Goal: Task Accomplishment & Management: Complete application form

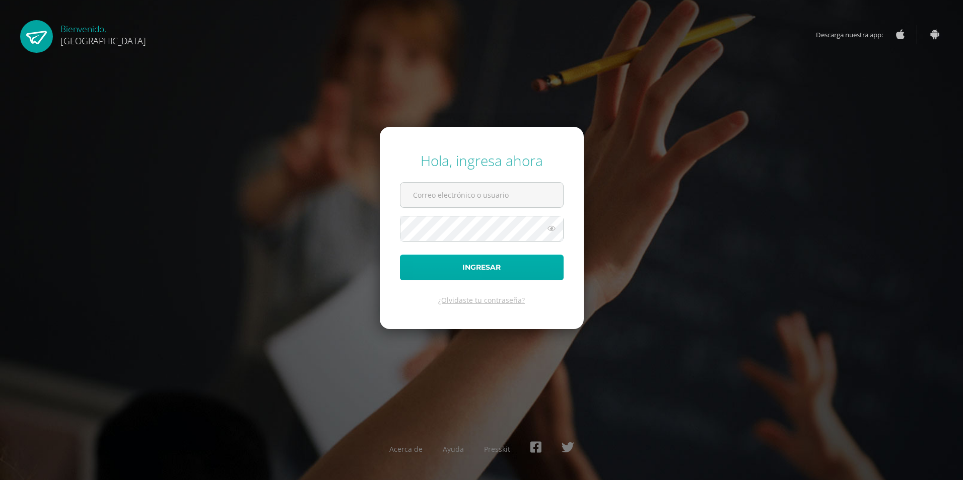
type input "2019299@colegiobelga.edu.gt"
click at [486, 262] on button "Ingresar" at bounding box center [482, 268] width 164 height 26
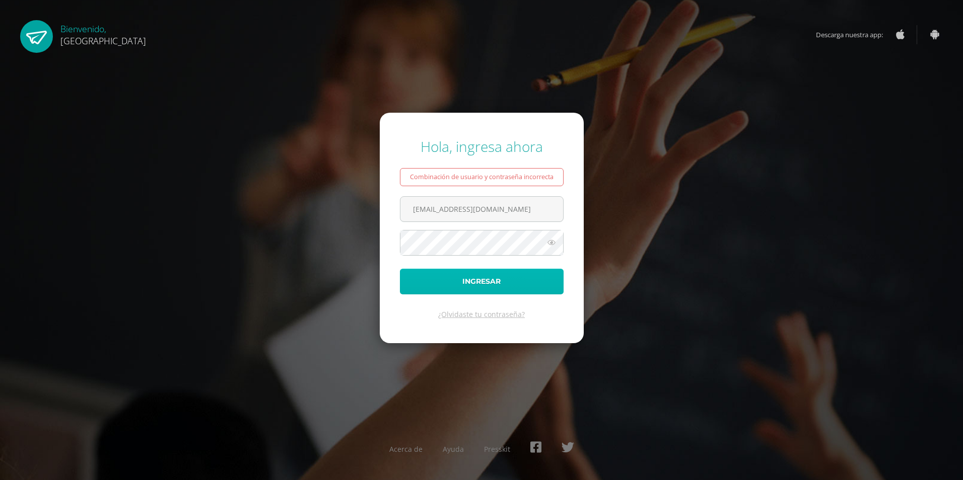
click at [474, 277] on button "Ingresar" at bounding box center [482, 282] width 164 height 26
click at [553, 247] on icon at bounding box center [551, 243] width 13 height 12
click at [576, 222] on form "Hola, ingresa ahora Combinación de usuario y contraseña incorrecta 2019299@cole…" at bounding box center [482, 228] width 204 height 231
click at [525, 288] on button "Ingresar" at bounding box center [482, 282] width 164 height 26
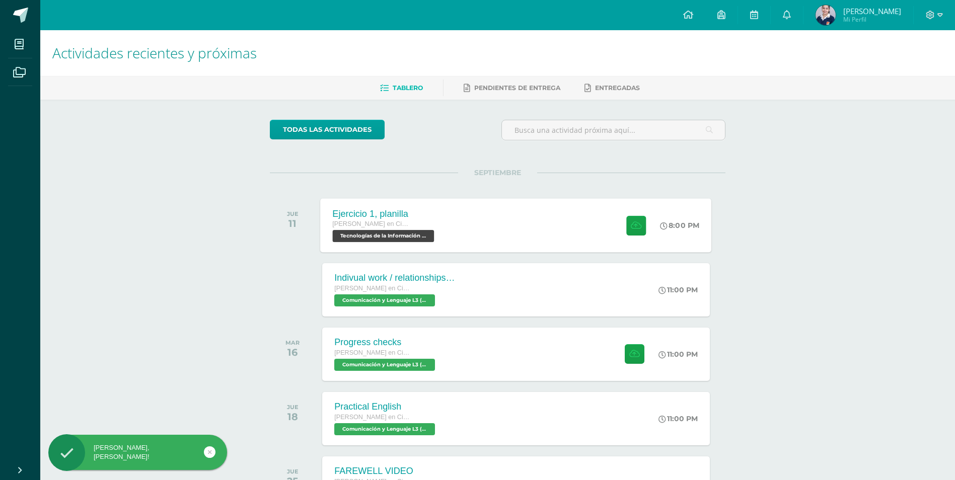
click at [472, 238] on div "Ejercicio 1, planilla [PERSON_NAME] en Ciencias y Letras Tecnologías de la Info…" at bounding box center [516, 225] width 391 height 54
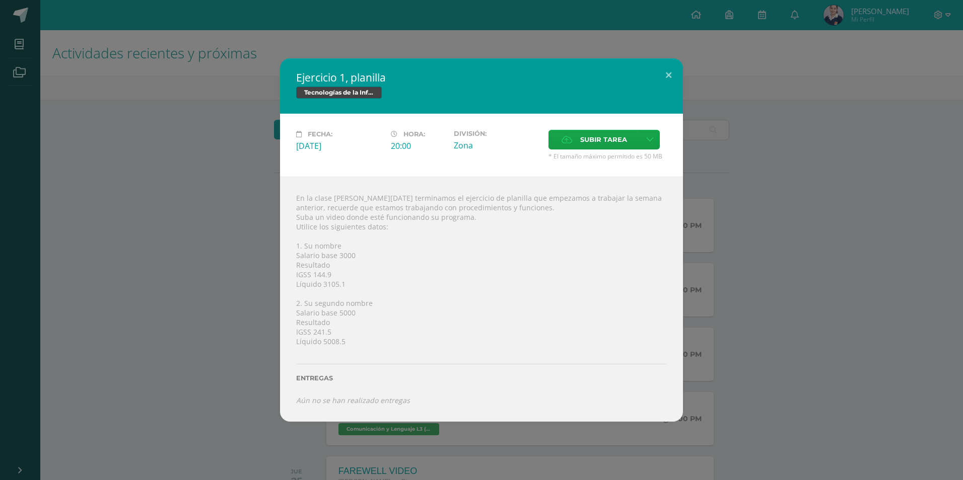
drag, startPoint x: 295, startPoint y: 200, endPoint x: 392, endPoint y: 337, distance: 167.6
click at [392, 337] on div "En la clase de hoy terminamos el ejercicio de planilla que empezamos a trabajar…" at bounding box center [481, 299] width 403 height 245
drag, startPoint x: 392, startPoint y: 337, endPoint x: 382, endPoint y: 295, distance: 43.5
click at [382, 297] on div "En la clase de hoy terminamos el ejercicio de planilla que empezamos a trabajar…" at bounding box center [481, 299] width 403 height 245
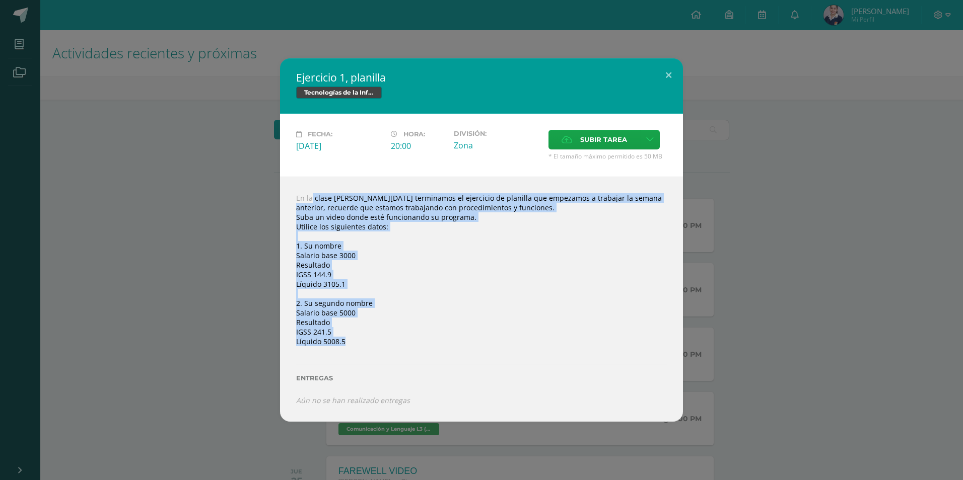
drag, startPoint x: 294, startPoint y: 196, endPoint x: 420, endPoint y: 348, distance: 197.5
click at [420, 348] on div "En la clase de hoy terminamos el ejercicio de planilla que empezamos a trabajar…" at bounding box center [481, 299] width 403 height 245
drag, startPoint x: 420, startPoint y: 348, endPoint x: 353, endPoint y: 215, distance: 148.9
copy div "En la clase de hoy terminamos el ejercicio de planilla que empezamos a trabajar…"
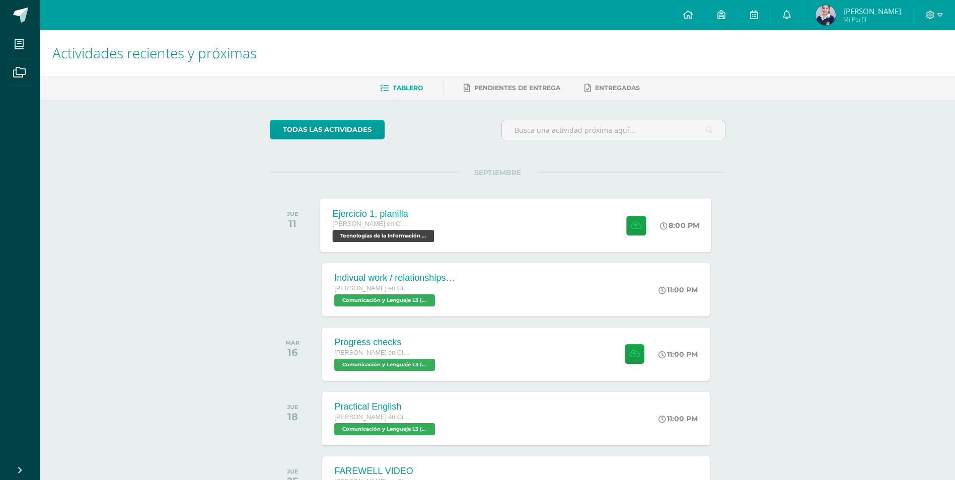
click at [435, 222] on div "Quinto Quinto Bachillerato en Ciencias y Letras" at bounding box center [385, 224] width 104 height 11
click at [453, 230] on div "Ejercicio 1, planilla [PERSON_NAME] en Ciencias y Letras Tecnologías de la Info…" at bounding box center [516, 225] width 391 height 54
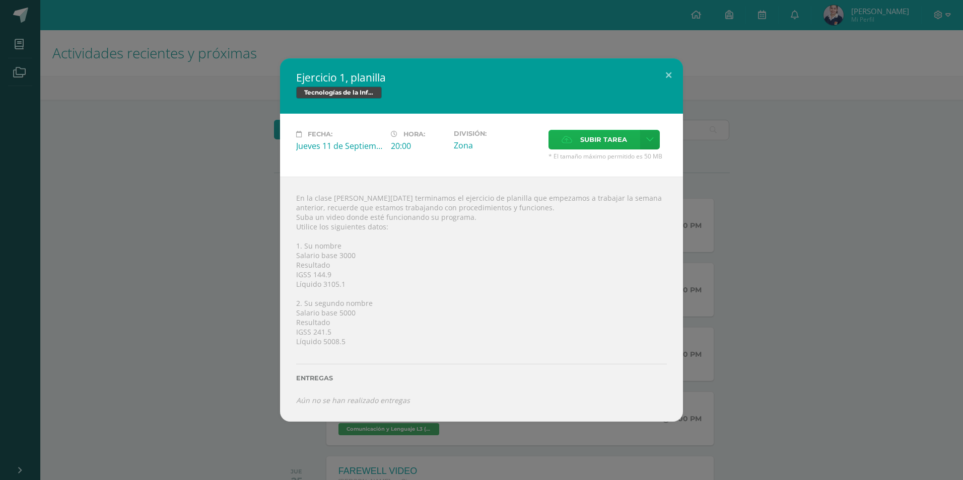
click at [605, 133] on span "Subir tarea" at bounding box center [603, 139] width 47 height 19
click at [0, 0] on input "Subir tarea" at bounding box center [0, 0] width 0 height 0
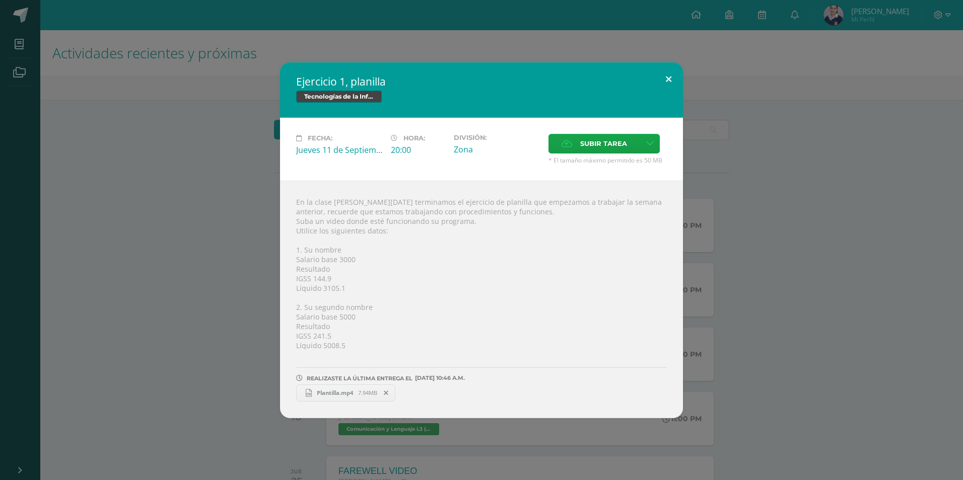
click at [672, 79] on button at bounding box center [668, 79] width 29 height 34
